Goal: Task Accomplishment & Management: Manage account settings

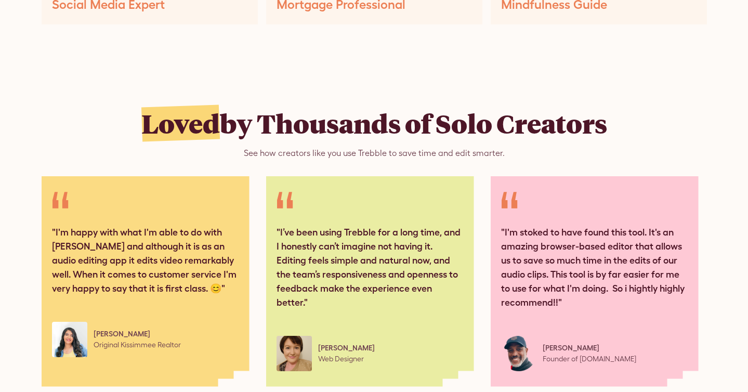
scroll to position [5087, 0]
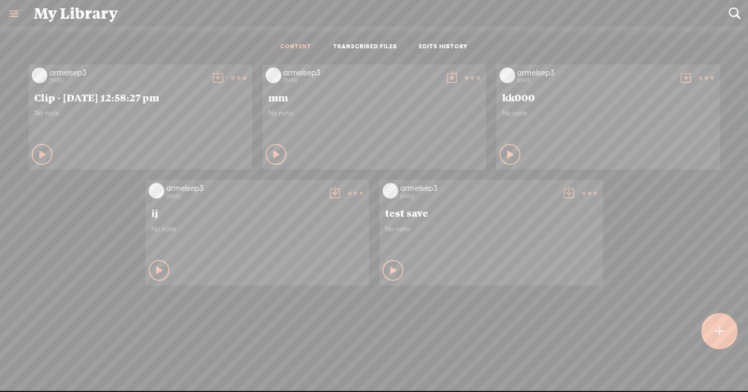
click at [21, 9] on link at bounding box center [13, 13] width 27 height 27
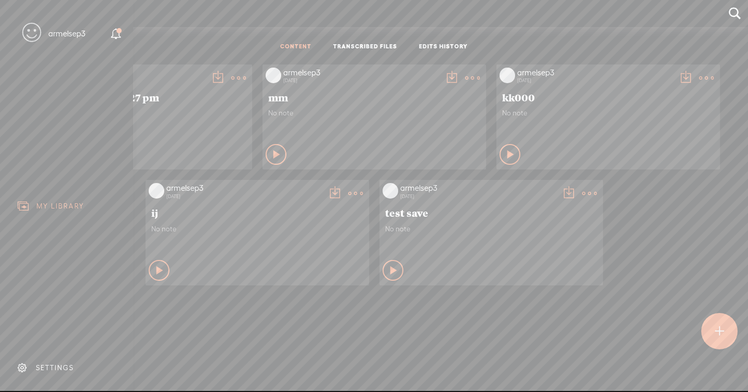
click at [55, 363] on div "SETTINGS" at bounding box center [55, 367] width 38 height 9
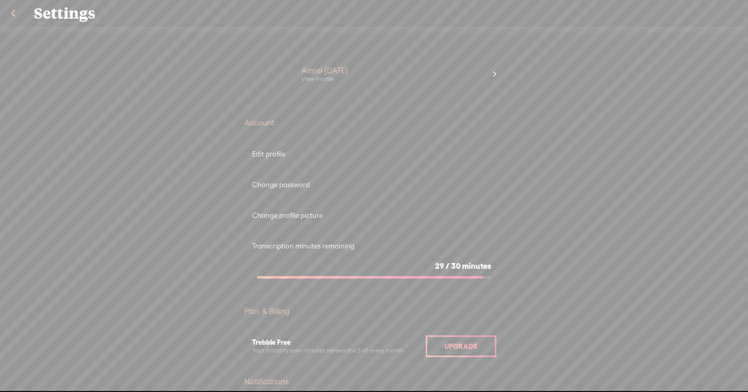
scroll to position [555, 0]
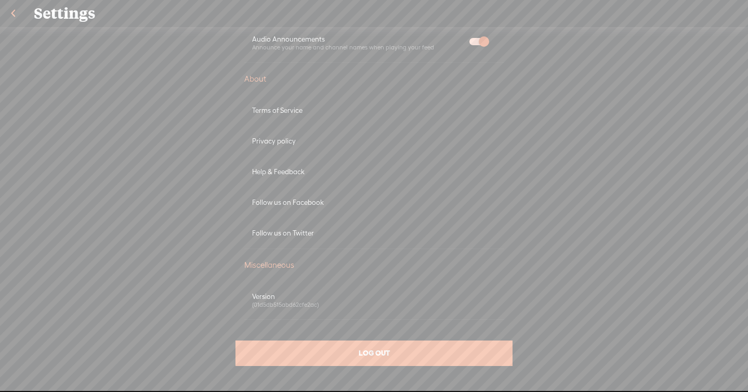
click at [423, 356] on div "LOG OUT" at bounding box center [373, 352] width 276 height 25
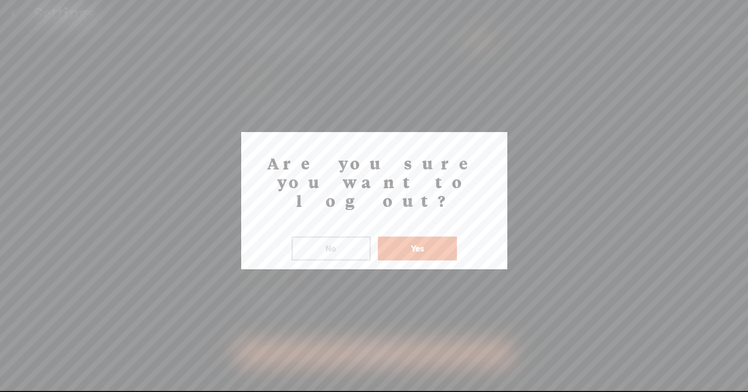
click at [413, 236] on button "Yes" at bounding box center [417, 248] width 79 height 24
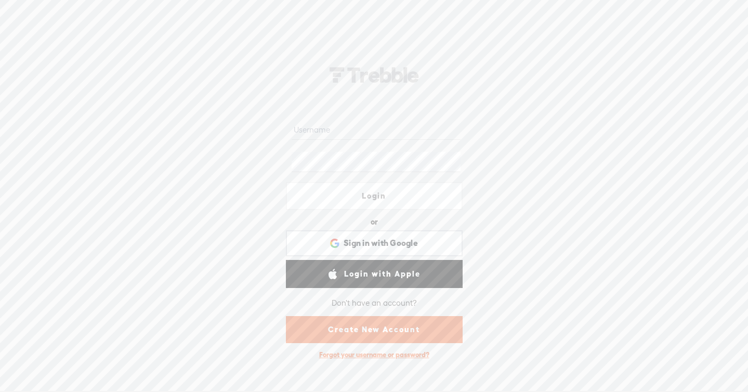
click at [365, 139] on input "text" at bounding box center [375, 129] width 169 height 20
type input "monsieur_ninja"
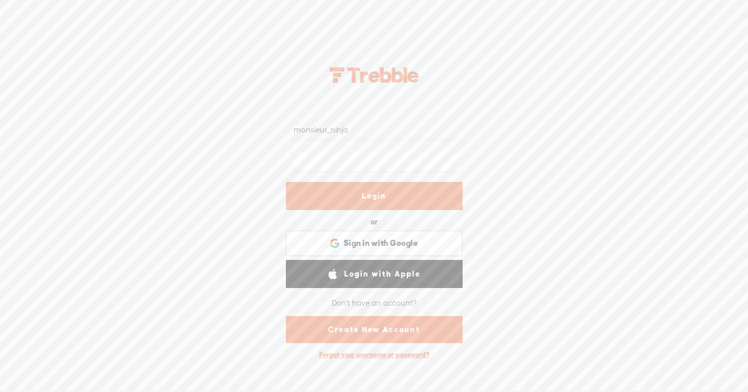
click at [429, 205] on link "Login" at bounding box center [374, 196] width 177 height 28
